Goal: Check status: Check status

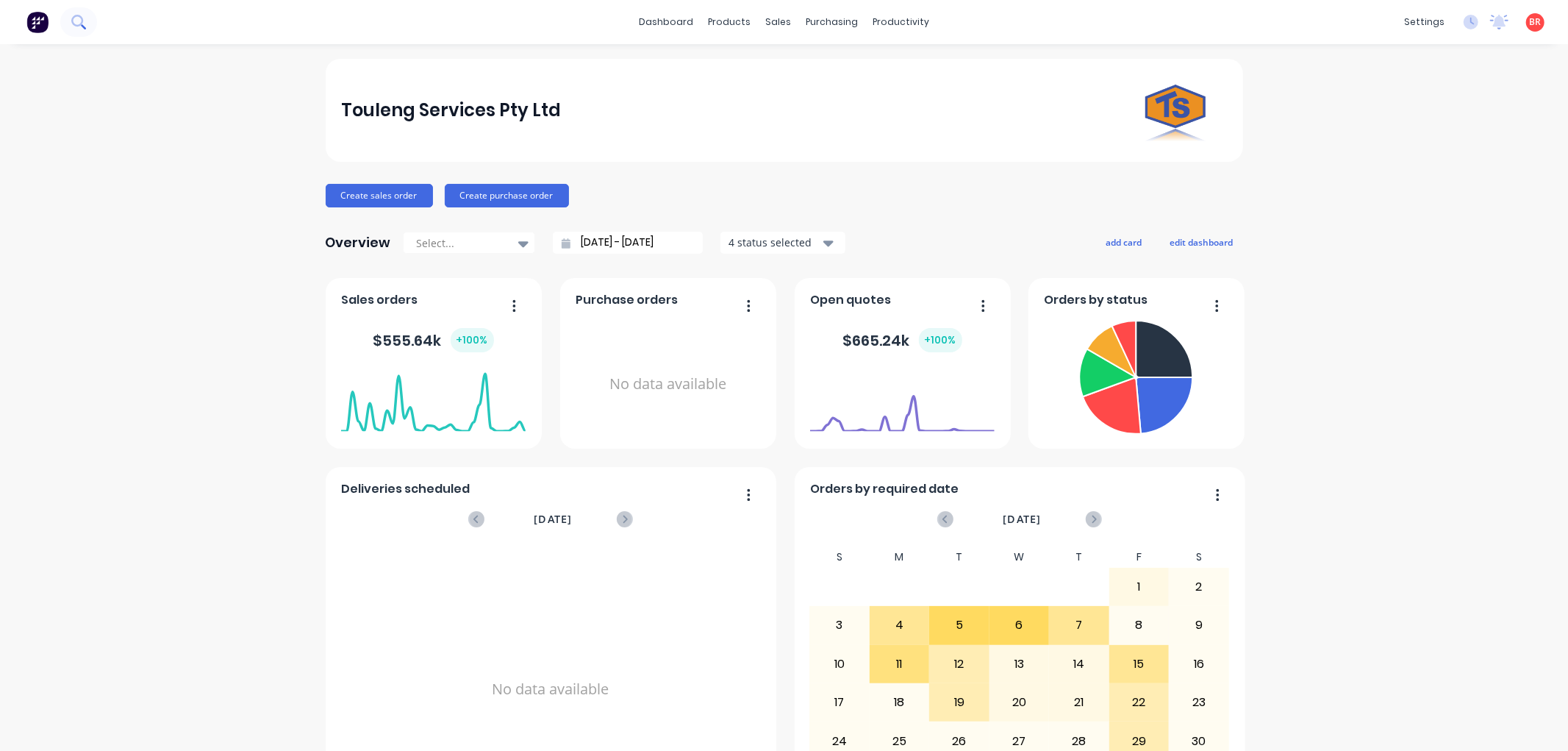
click at [78, 23] on icon at bounding box center [78, 22] width 14 height 14
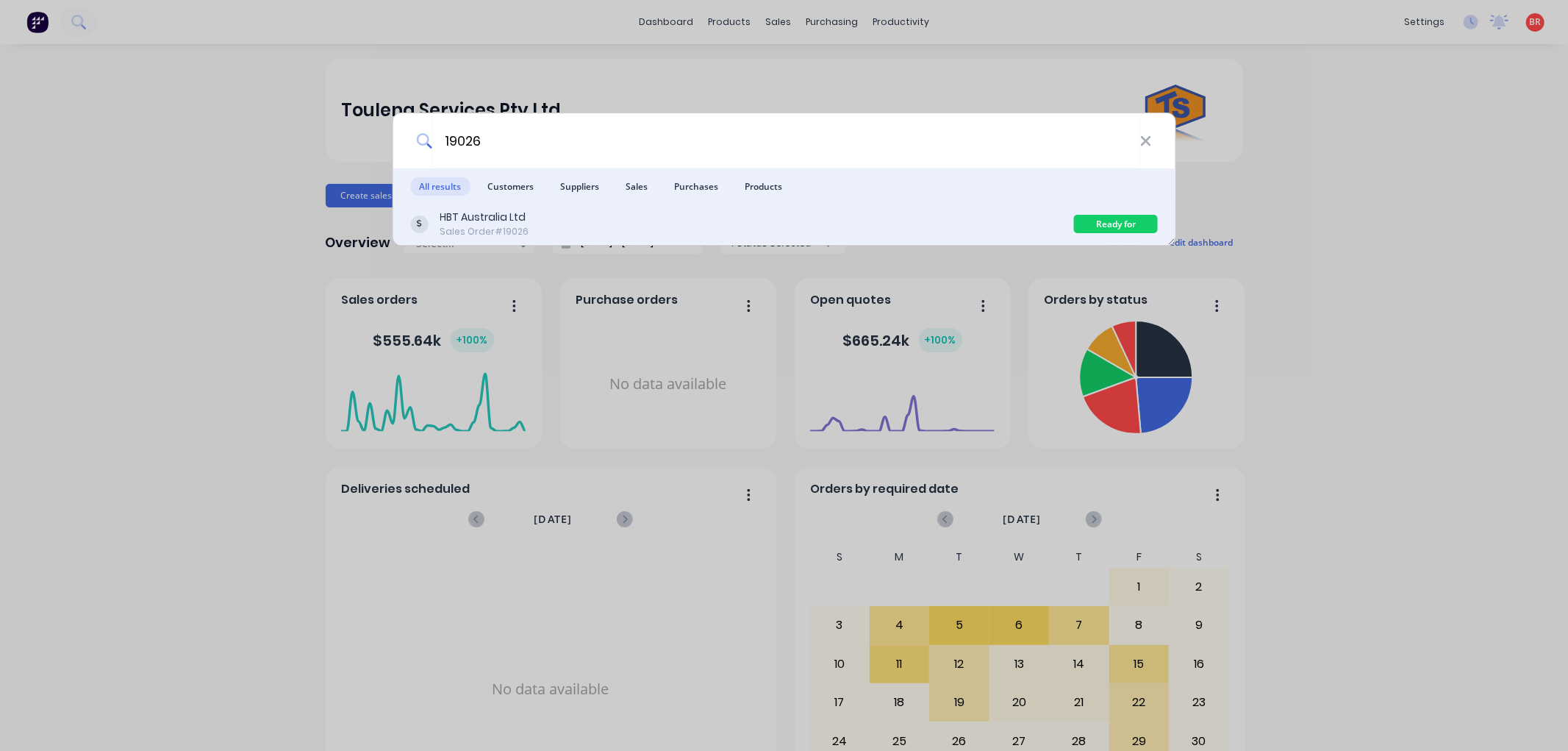
type input "19026"
click at [837, 230] on div "HBT Australia Ltd Sales Order #19026" at bounding box center [742, 223] width 664 height 28
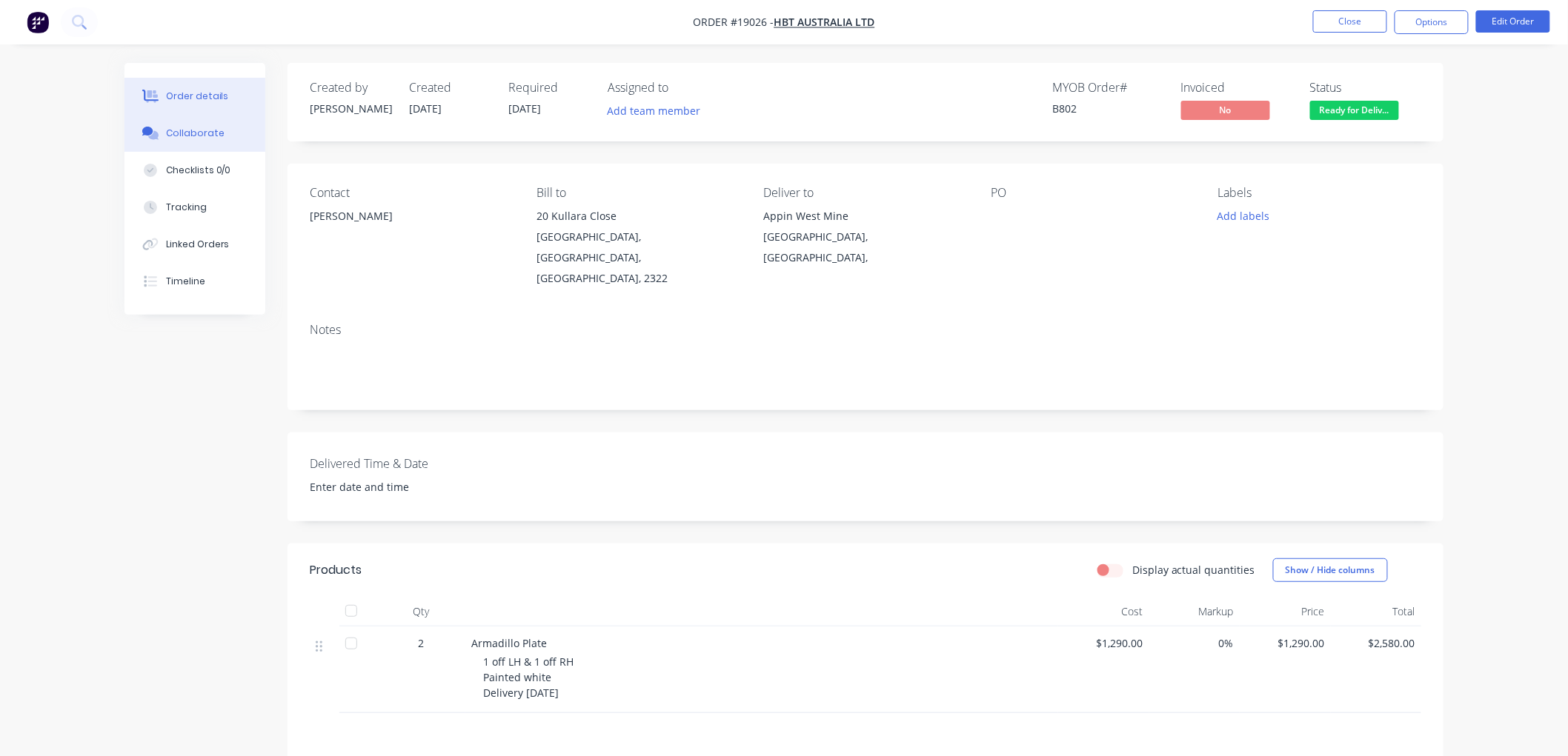
click at [193, 136] on div "Collaborate" at bounding box center [194, 134] width 58 height 14
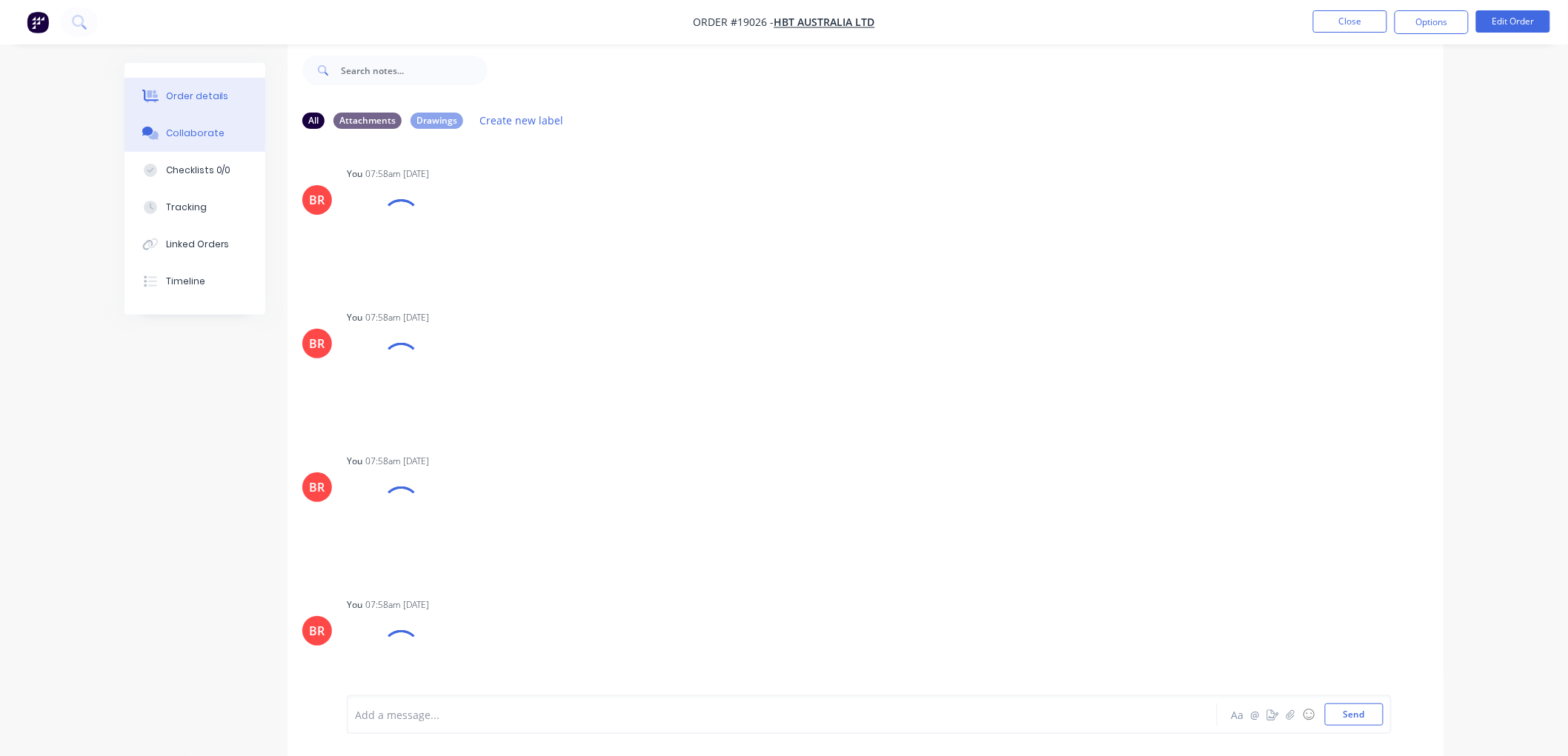
click at [203, 101] on div "Order details" at bounding box center [197, 96] width 63 height 14
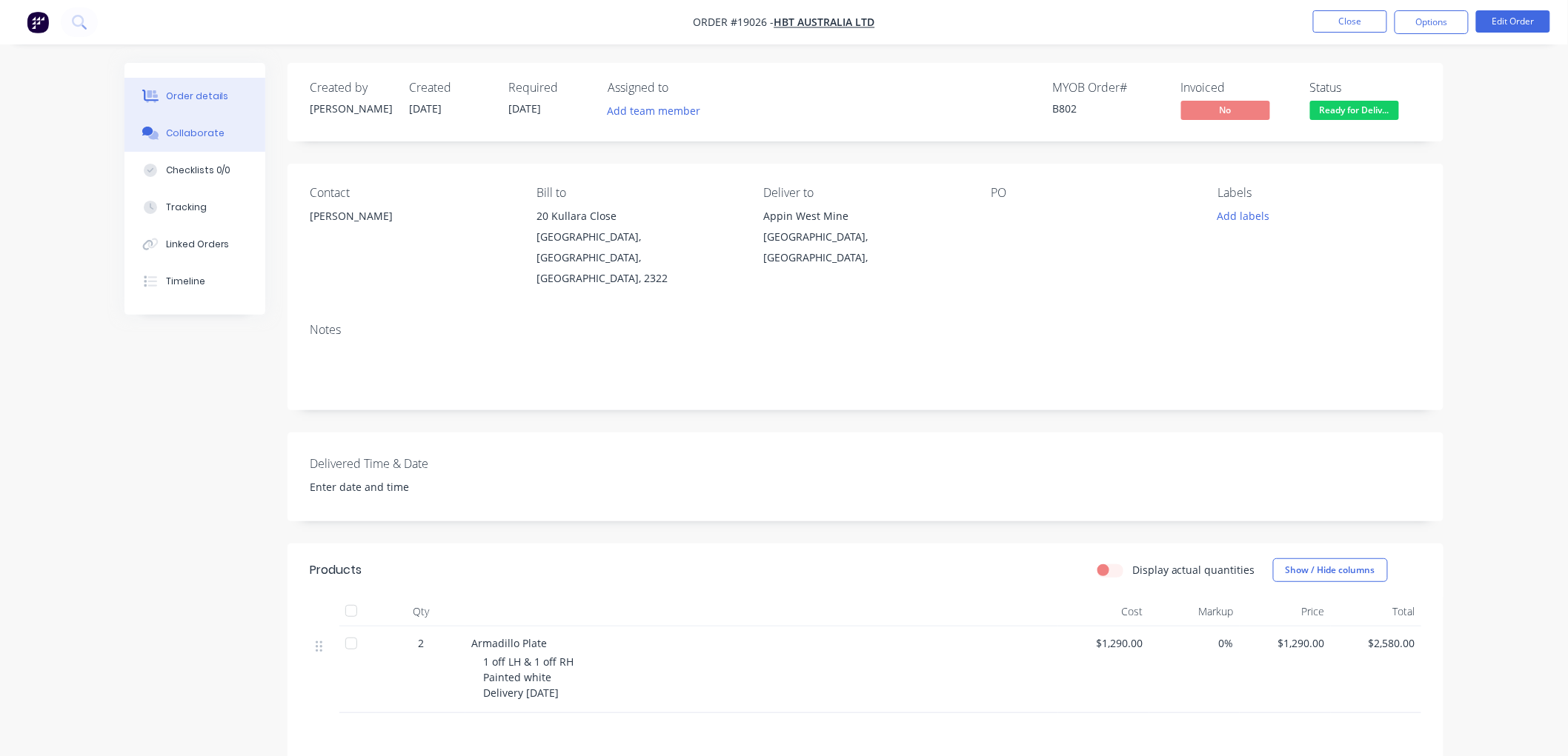
click at [191, 142] on button "Collaborate" at bounding box center [194, 134] width 141 height 37
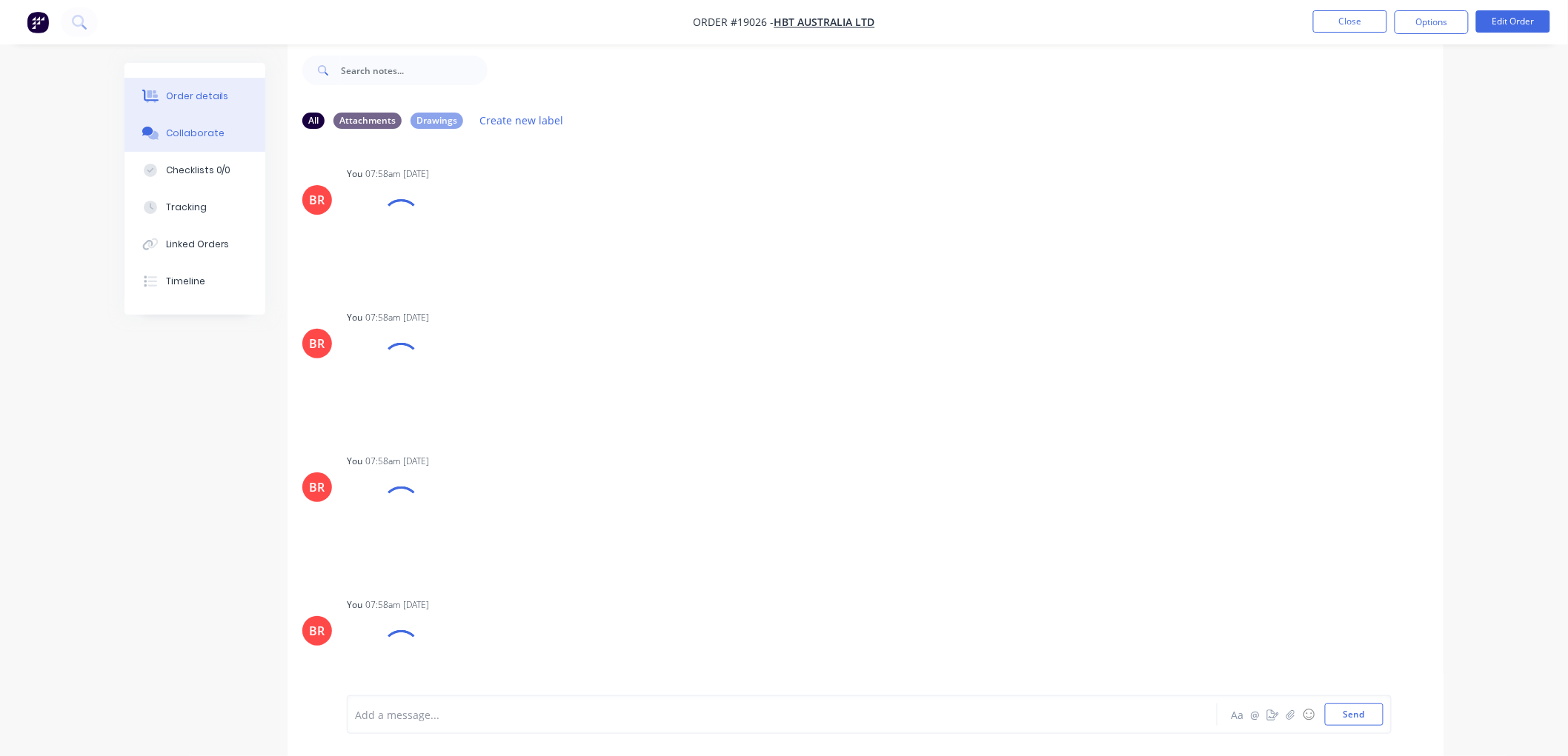
click at [178, 90] on div "Order details" at bounding box center [197, 96] width 63 height 14
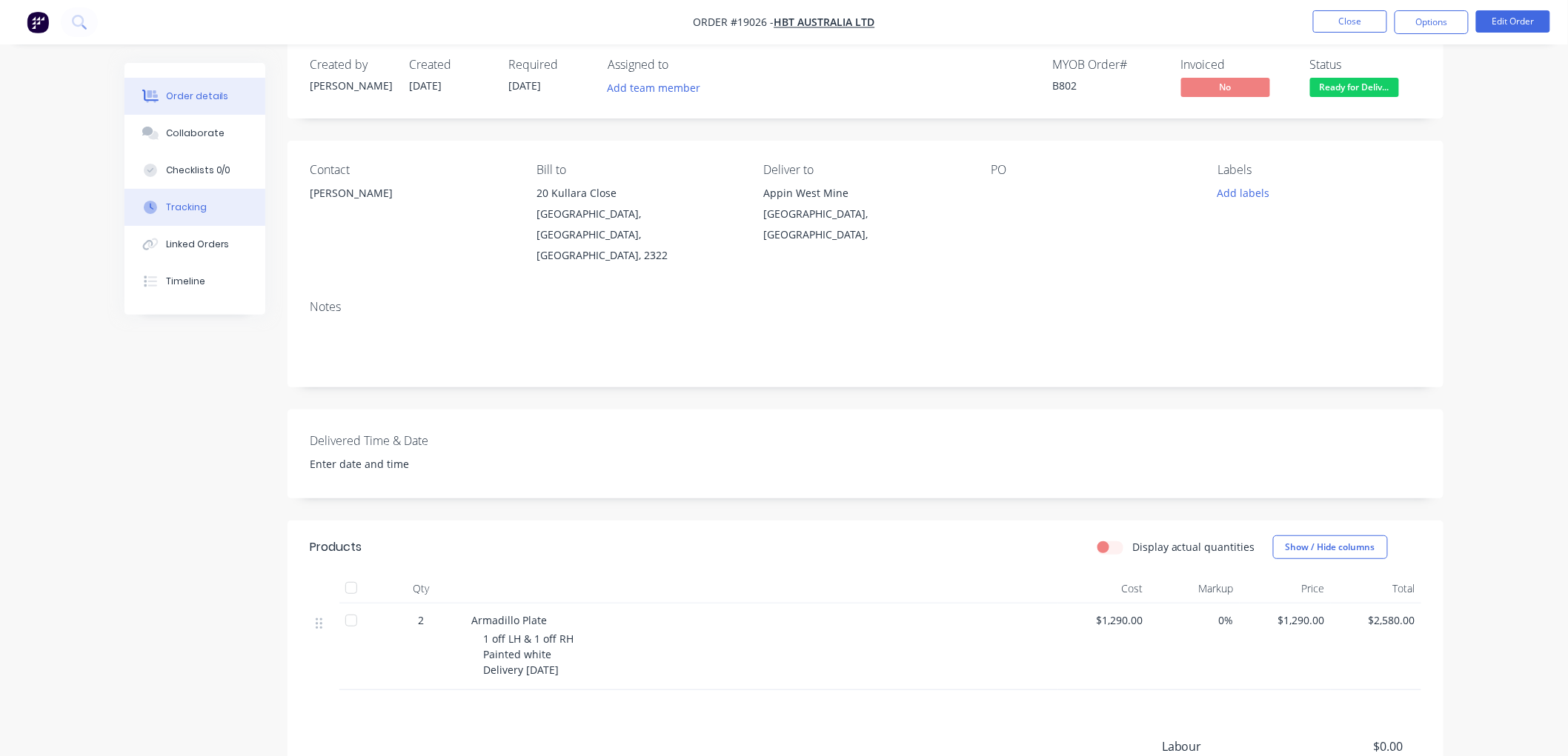
click at [180, 205] on div "Tracking" at bounding box center [185, 208] width 40 height 14
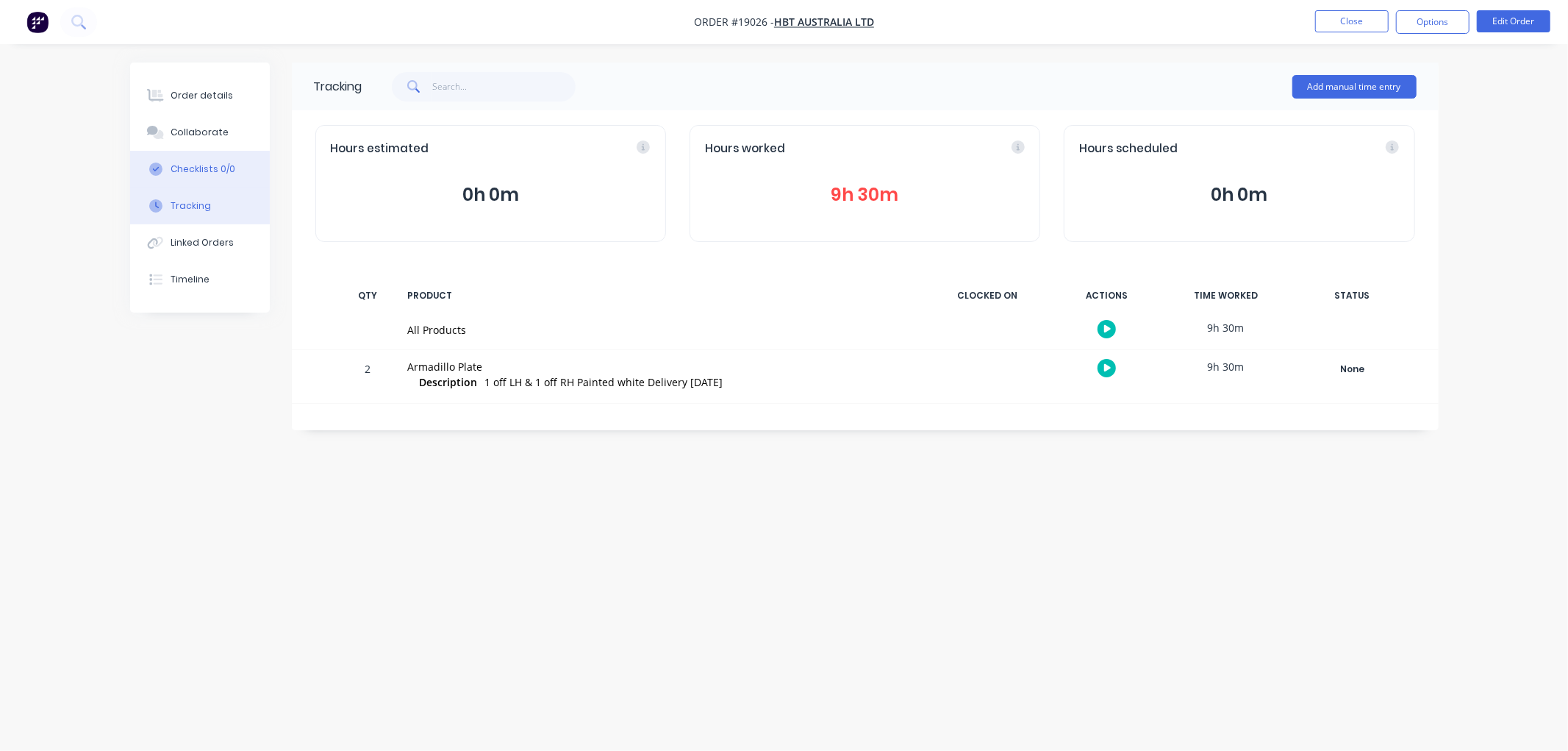
click at [185, 167] on div "Checklists 0/0" at bounding box center [203, 169] width 65 height 14
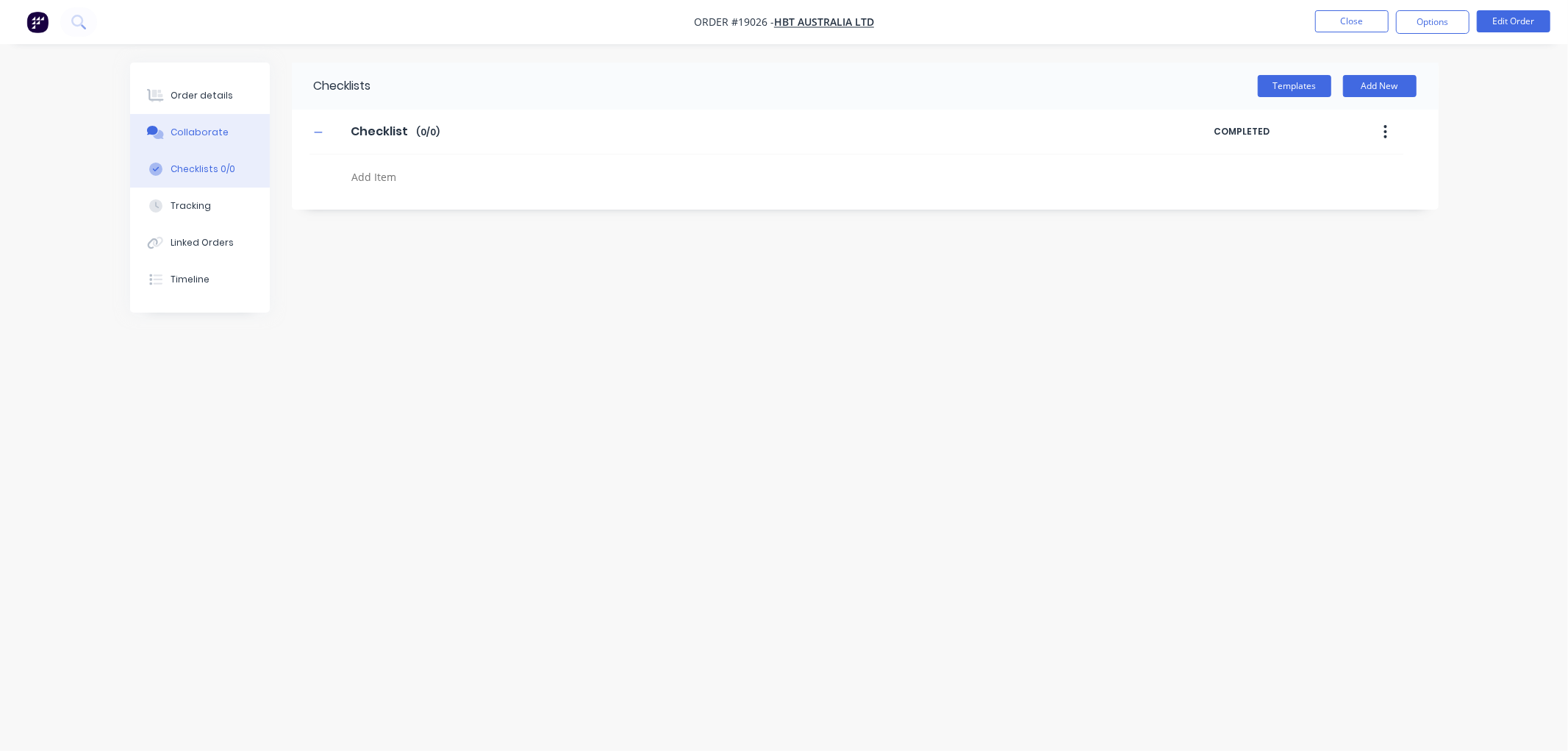
click at [223, 135] on button "Collaborate" at bounding box center [199, 133] width 140 height 37
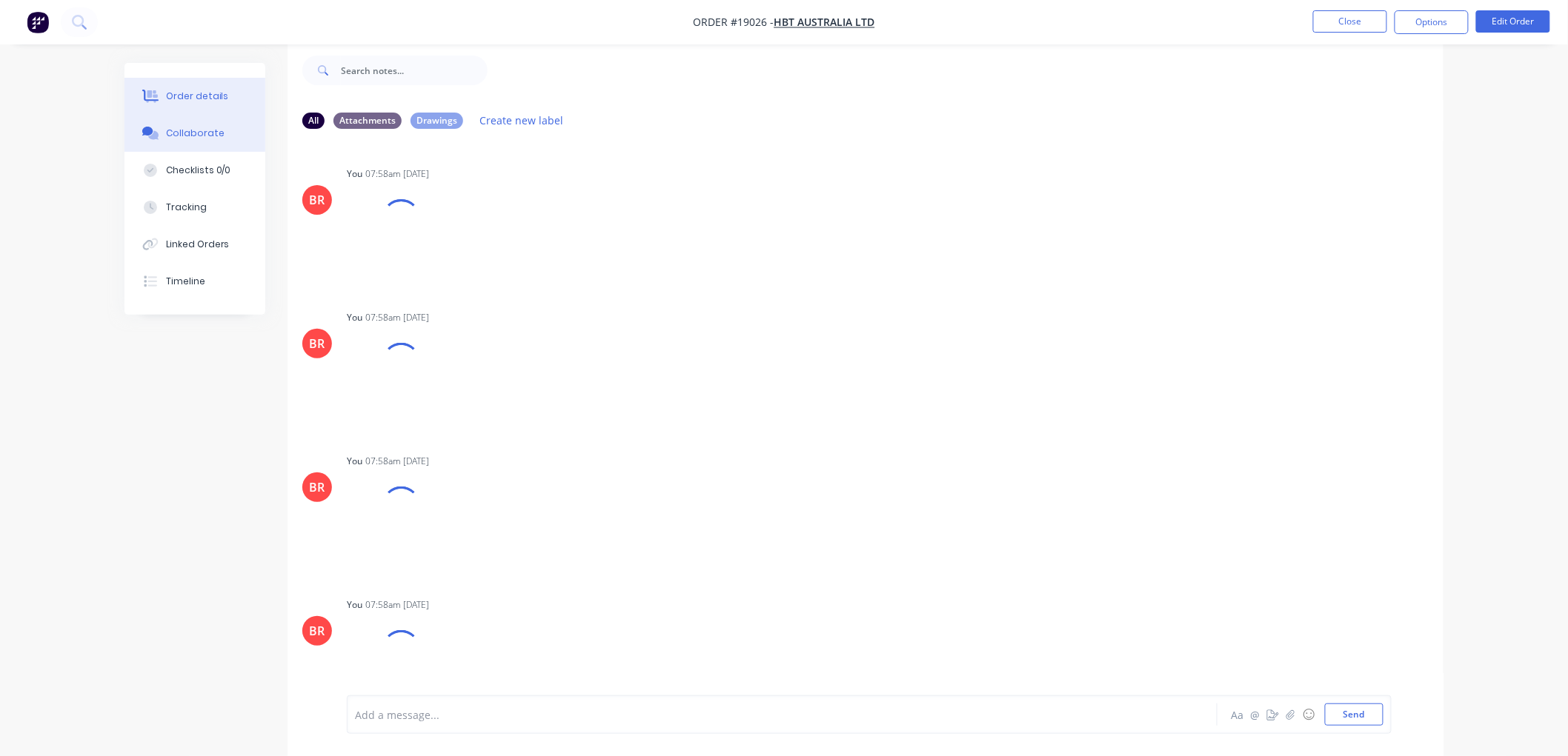
click at [208, 100] on div "Order details" at bounding box center [197, 96] width 63 height 14
